Goal: Information Seeking & Learning: Learn about a topic

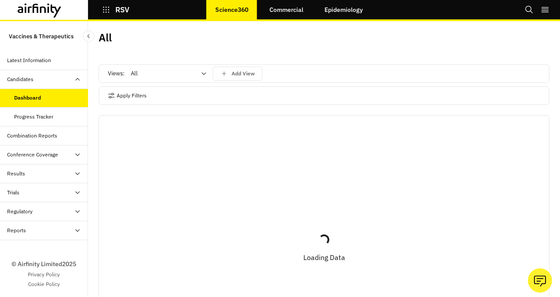
click at [33, 119] on div "Progress Tracker" at bounding box center [33, 117] width 39 height 8
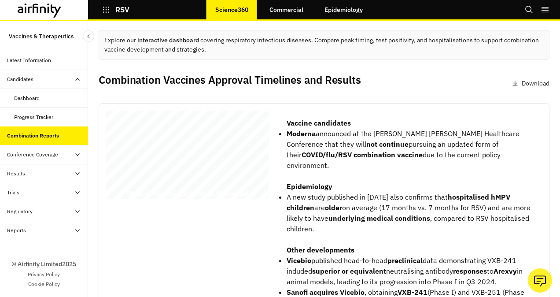
click at [211, 166] on div "RSV Combination Vaccines Report [DATE] © 2025 Airfinity – Private & Confidentia…" at bounding box center [187, 157] width 163 height 92
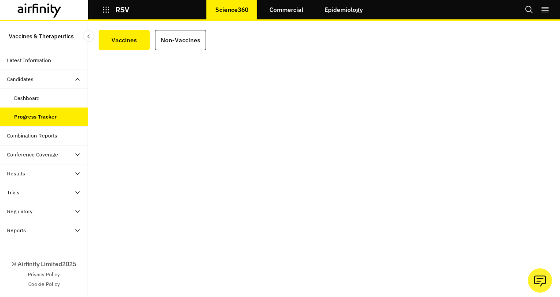
click at [56, 155] on div "Conference Coverage" at bounding box center [32, 155] width 51 height 8
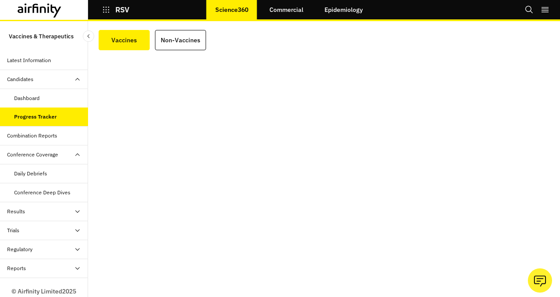
click at [43, 195] on div "Conference Deep Dives" at bounding box center [42, 192] width 56 height 8
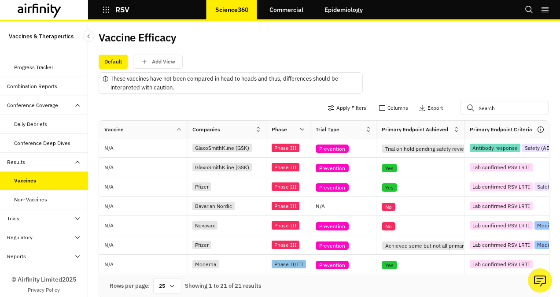
scroll to position [63, 0]
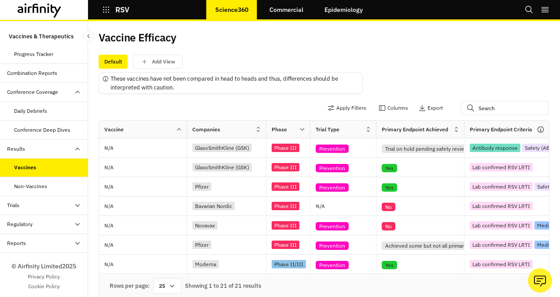
click at [74, 221] on icon at bounding box center [77, 224] width 7 height 7
click at [46, 241] on div "Table" at bounding box center [51, 243] width 74 height 8
